Goal: Transaction & Acquisition: Purchase product/service

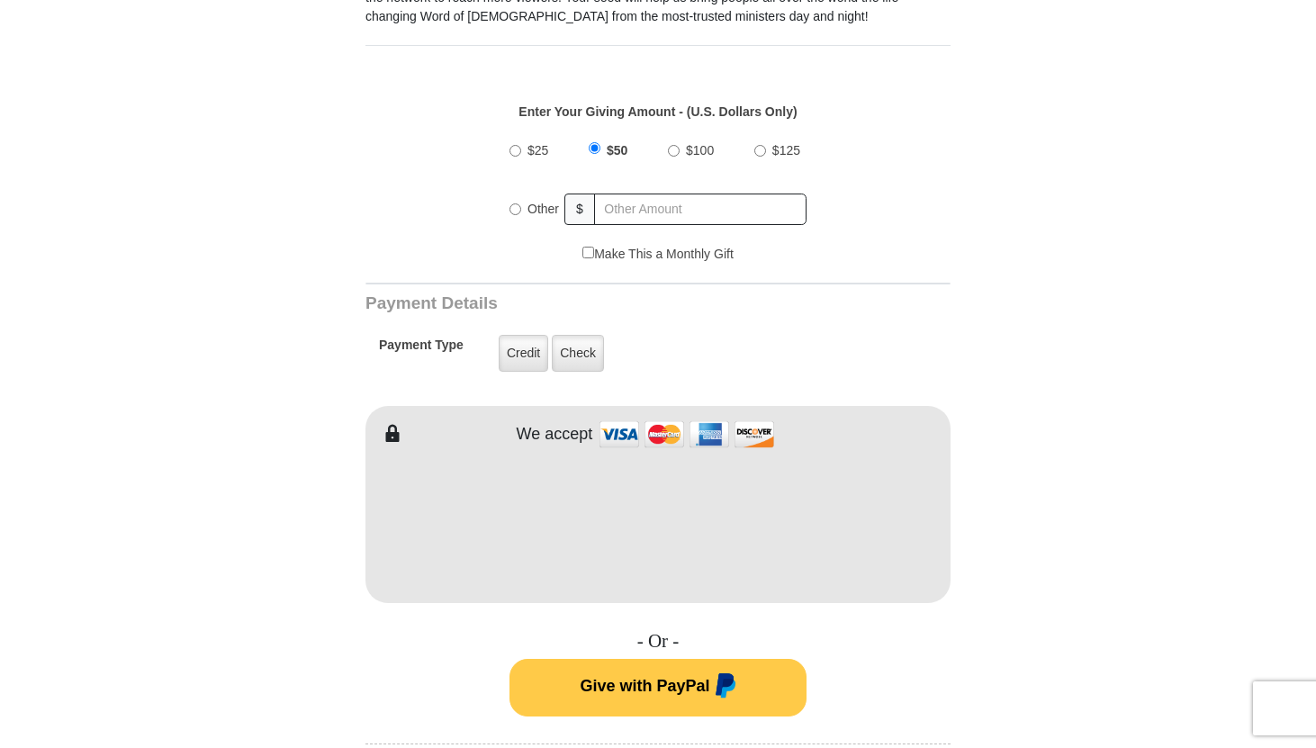
scroll to position [636, 0]
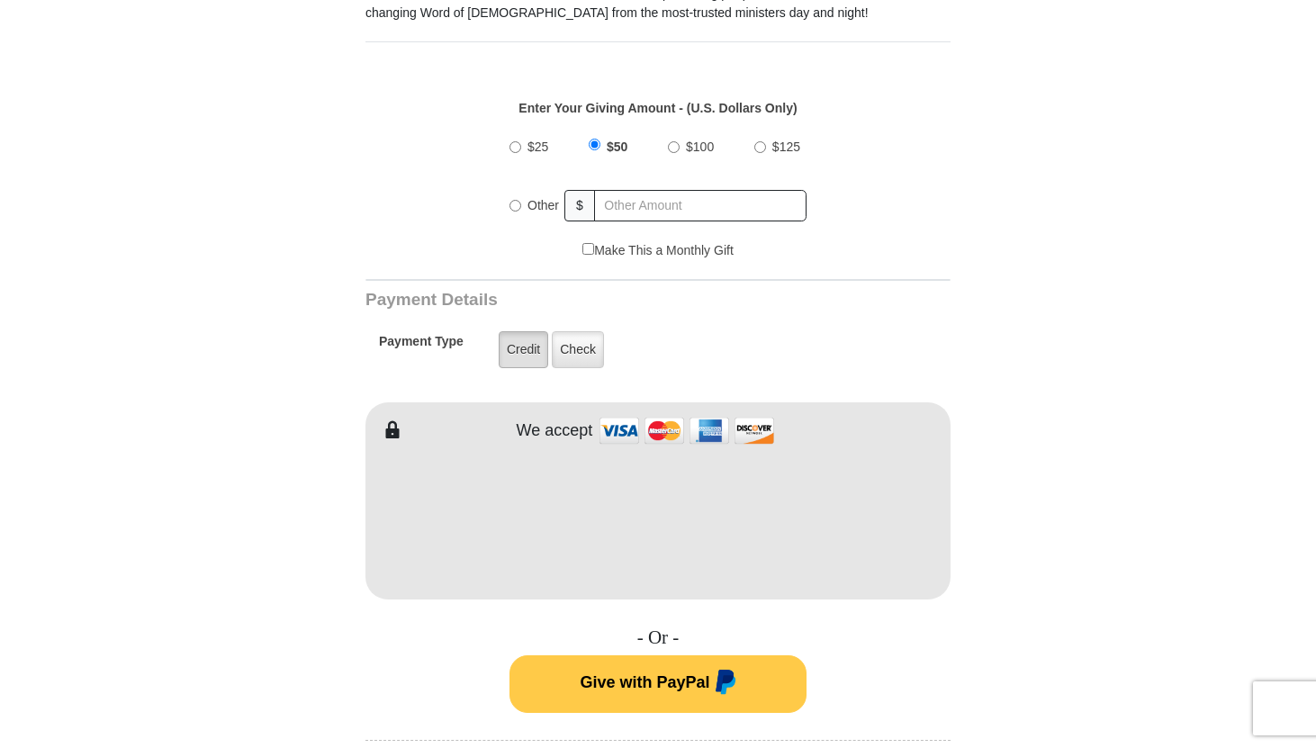
click at [529, 349] on label "Credit" at bounding box center [523, 349] width 49 height 37
click at [0, 0] on input "Credit" at bounding box center [0, 0] width 0 height 0
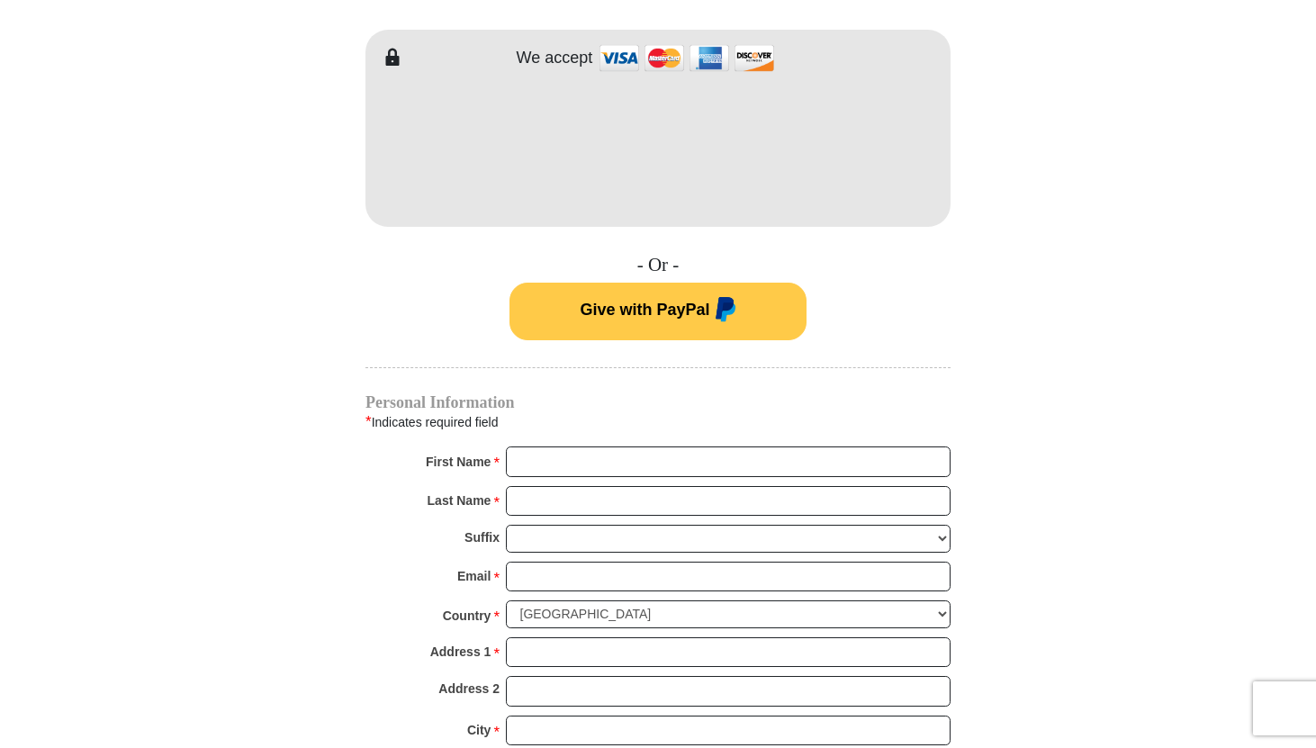
scroll to position [1027, 0]
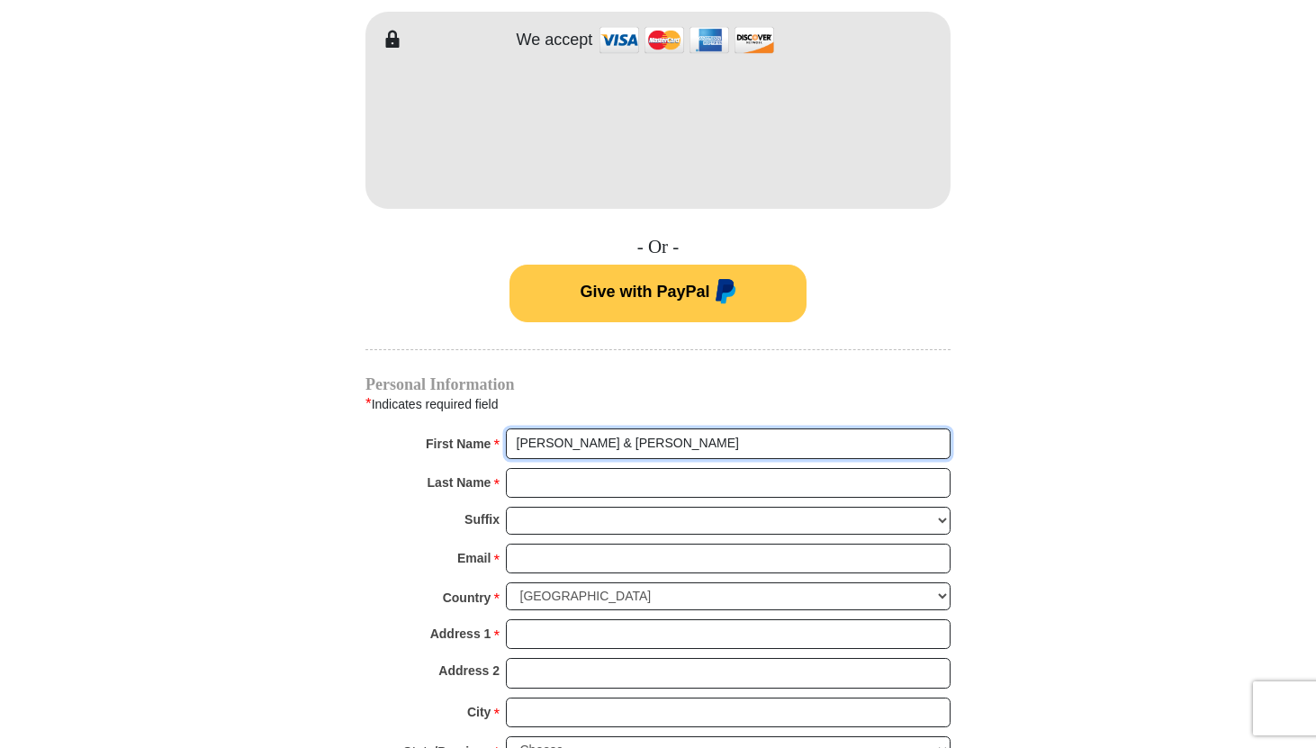
type input "Frankie & Darleane"
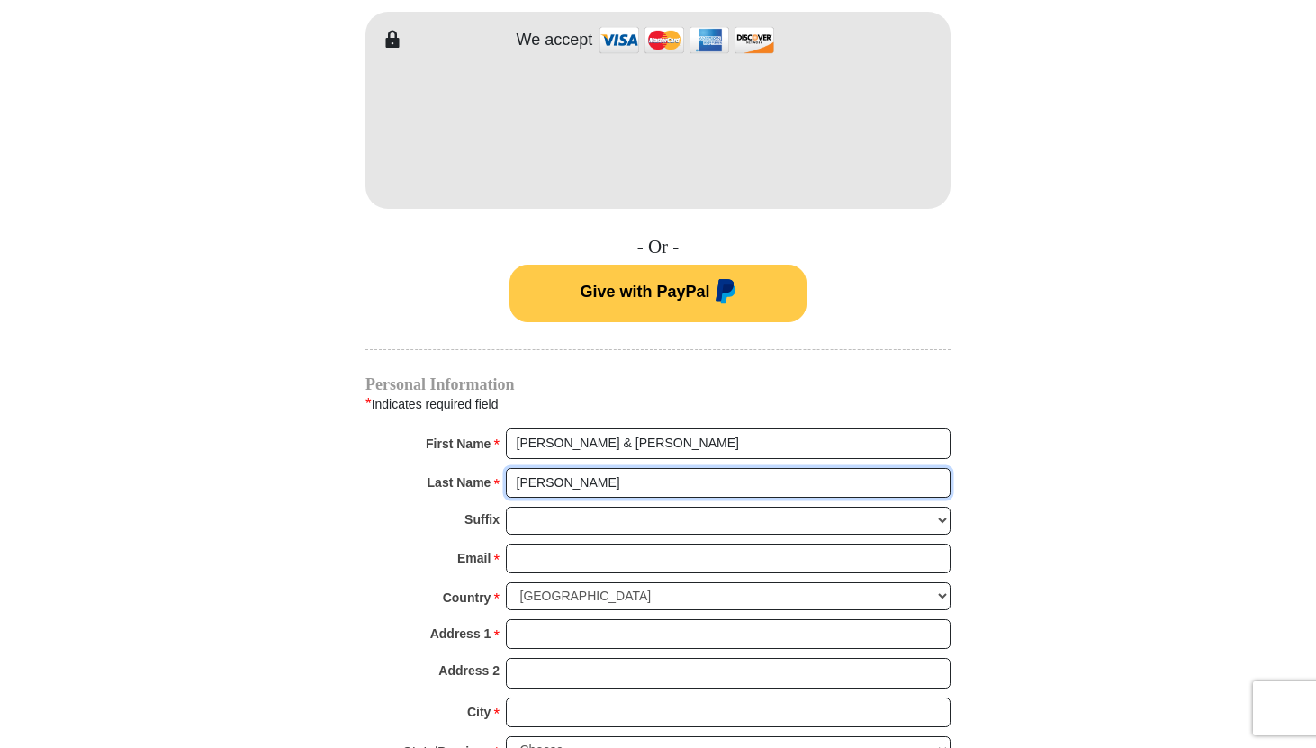
type input "Buckhanan"
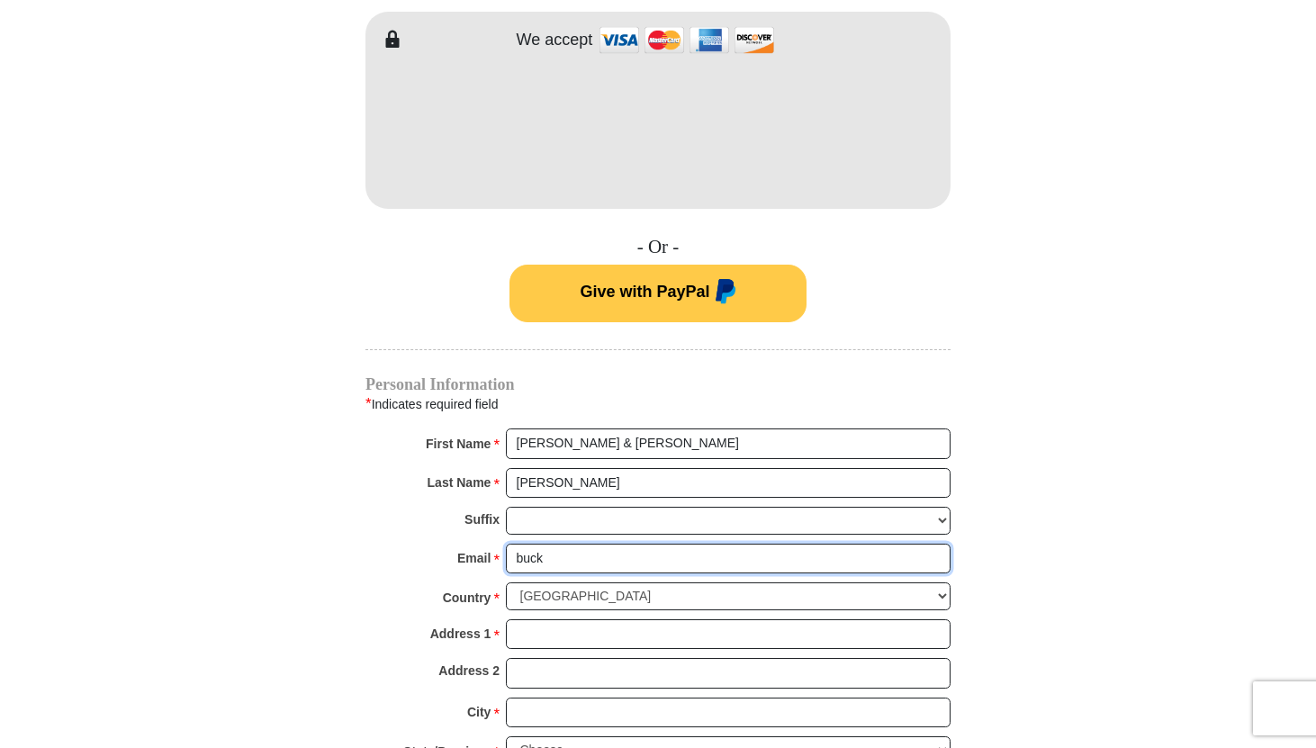
type input "buckhananfamily@gmail.com"
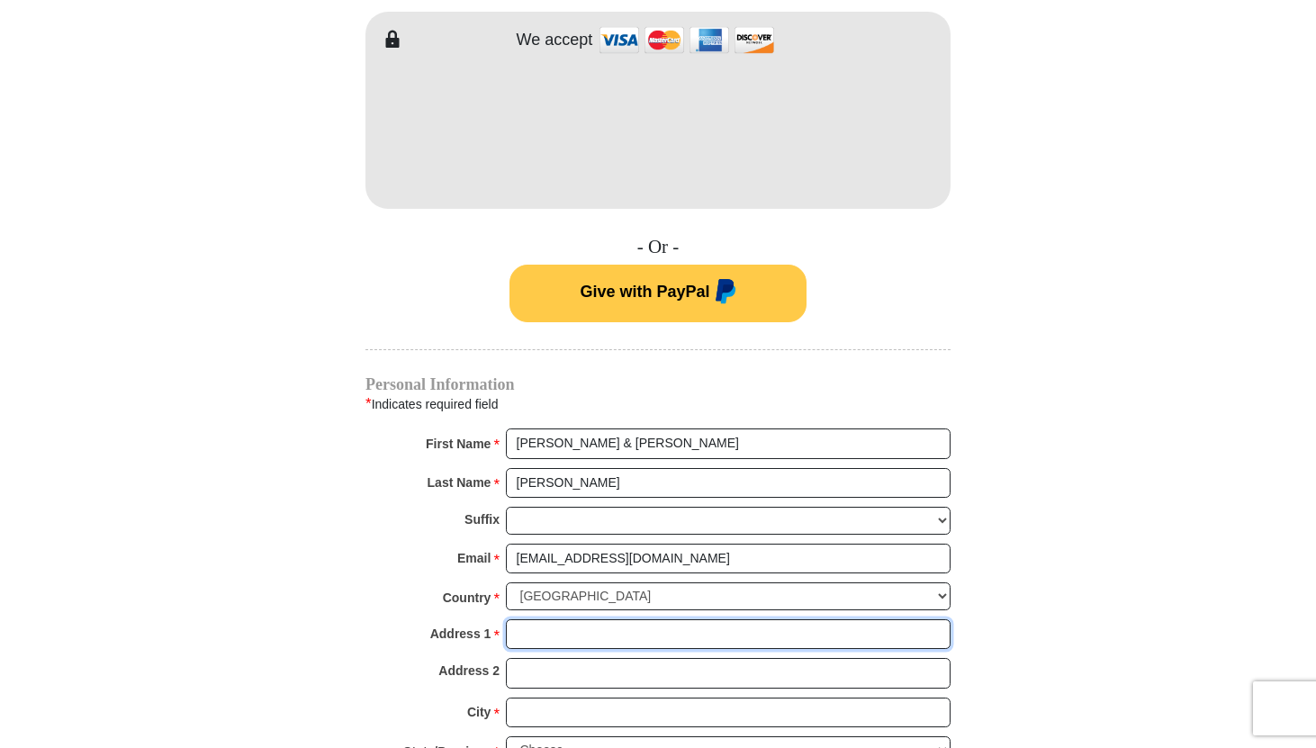
click at [575, 631] on input "Address 1 *" at bounding box center [728, 634] width 445 height 31
type input "19406 Velvet Shadow Ct"
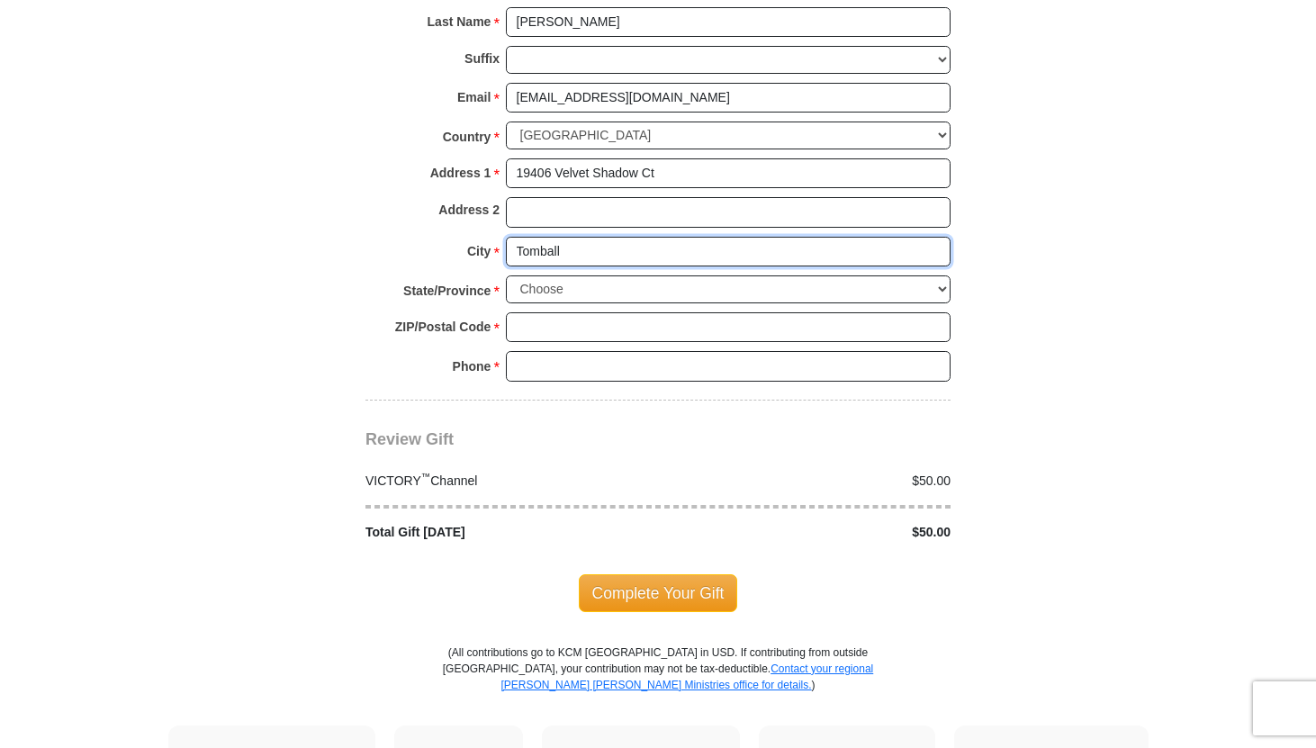
scroll to position [1489, 0]
type input "Tomball"
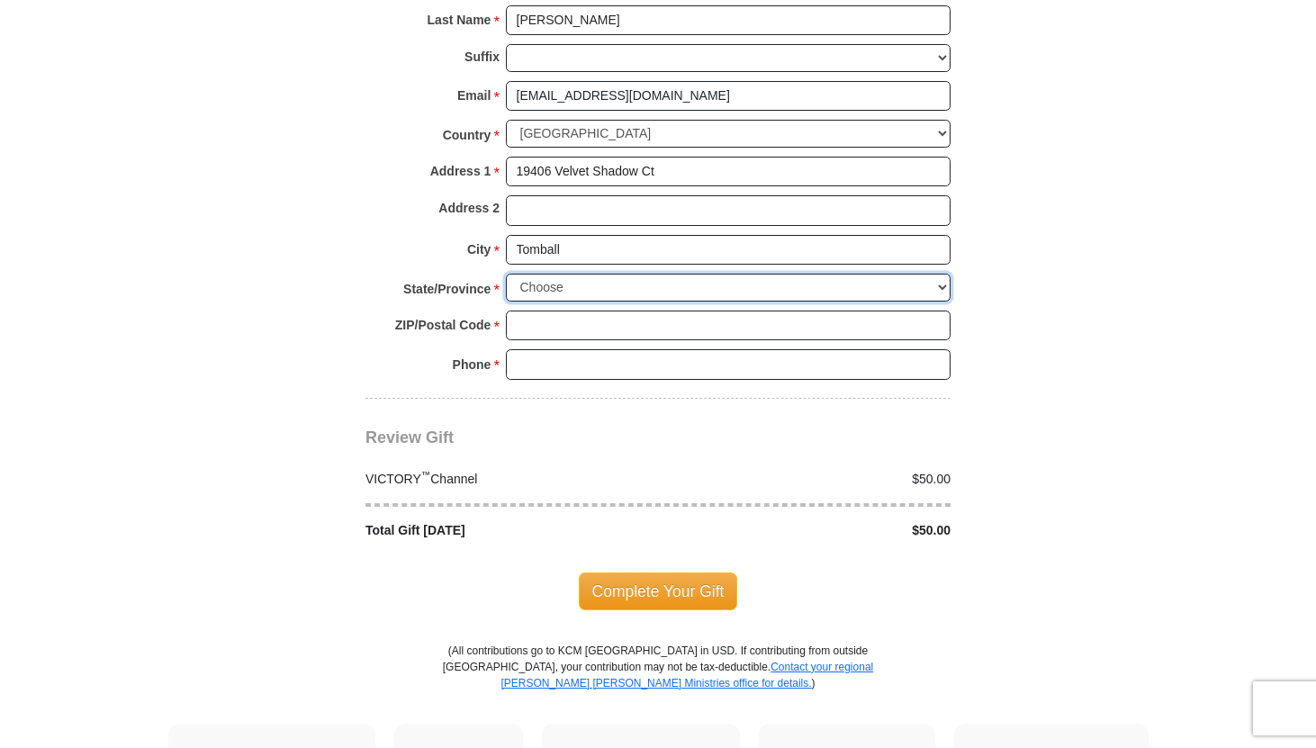
click at [559, 300] on select "Choose Alabama Alaska American Samoa Arizona Arkansas Armed Forces Americas Arm…" at bounding box center [728, 288] width 445 height 28
select select "TX"
click at [545, 316] on input "ZIP/Postal Code *" at bounding box center [728, 325] width 445 height 31
type input "77375"
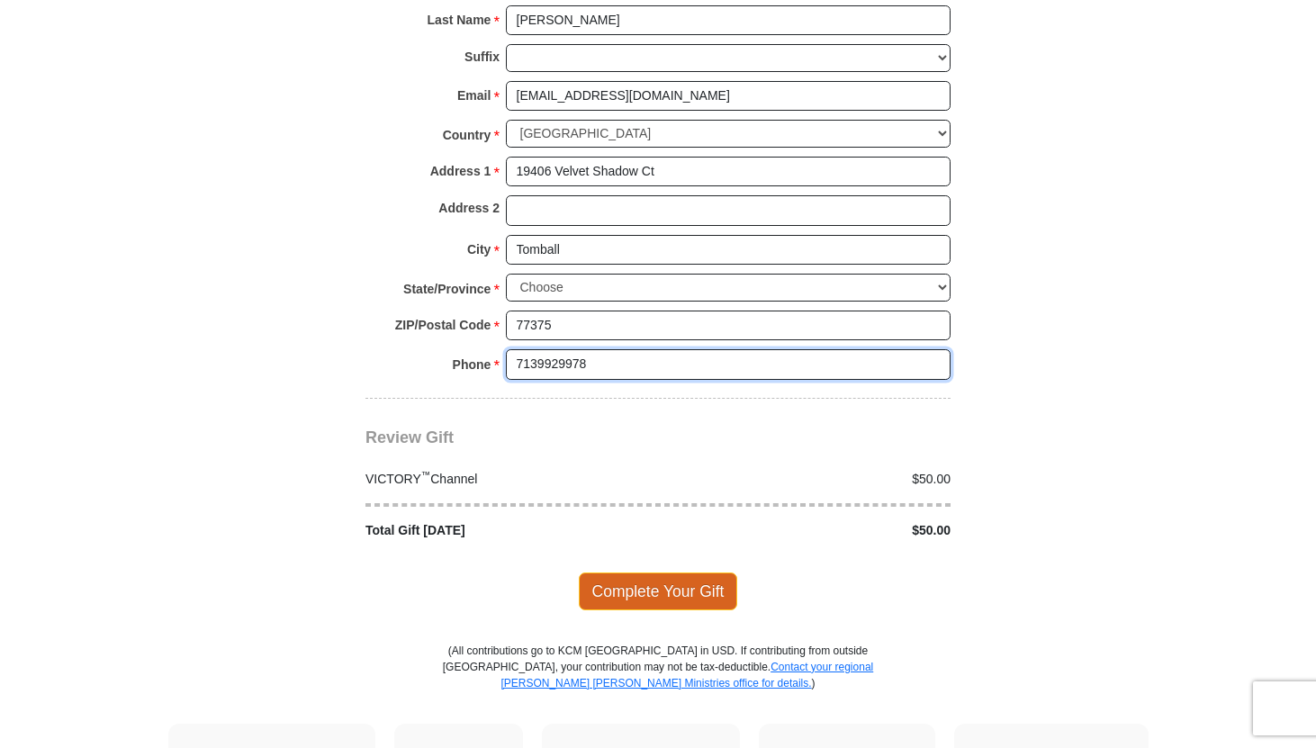
type input "7139929978"
click at [652, 591] on span "Complete Your Gift" at bounding box center [658, 591] width 159 height 38
